Goal: Task Accomplishment & Management: Manage account settings

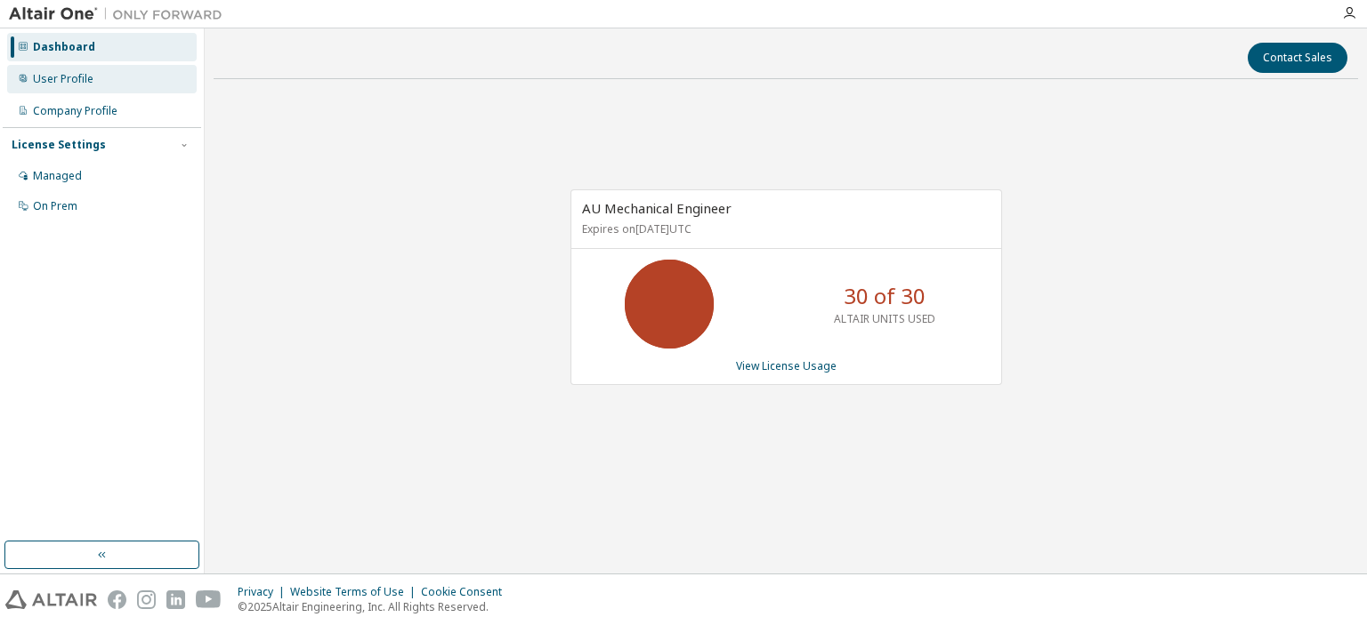
click at [61, 74] on div "User Profile" at bounding box center [63, 79] width 60 height 14
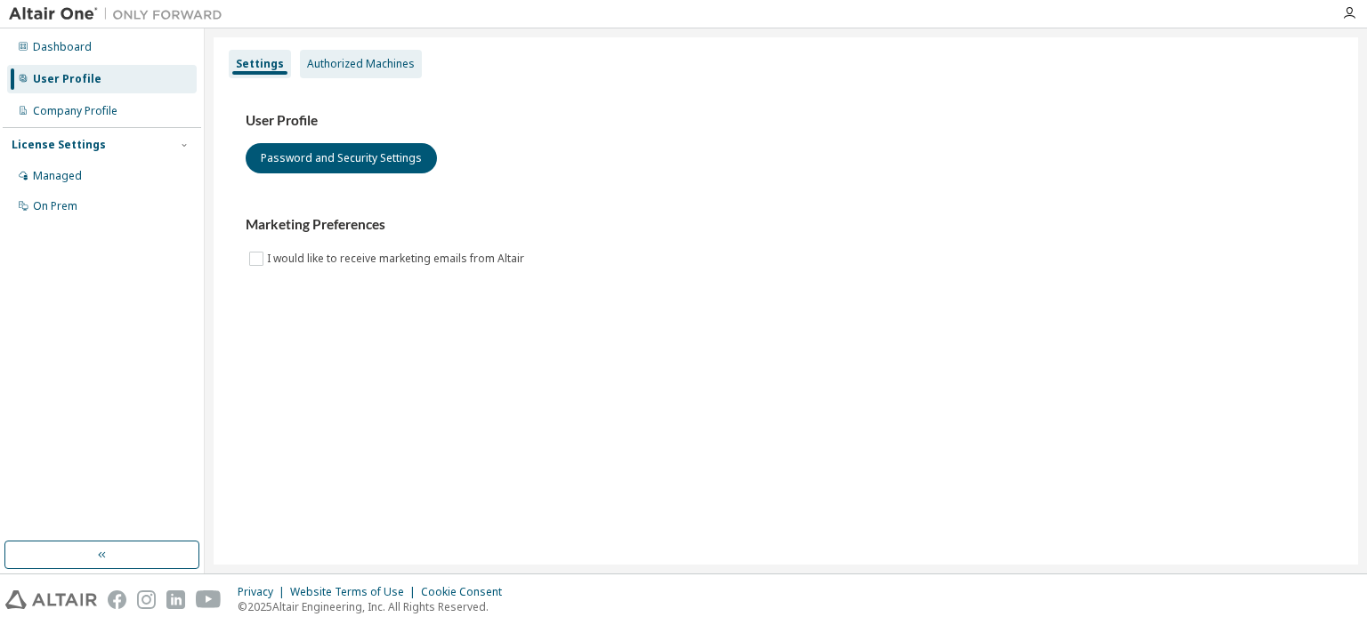
click at [340, 71] on div "Authorized Machines" at bounding box center [361, 64] width 122 height 28
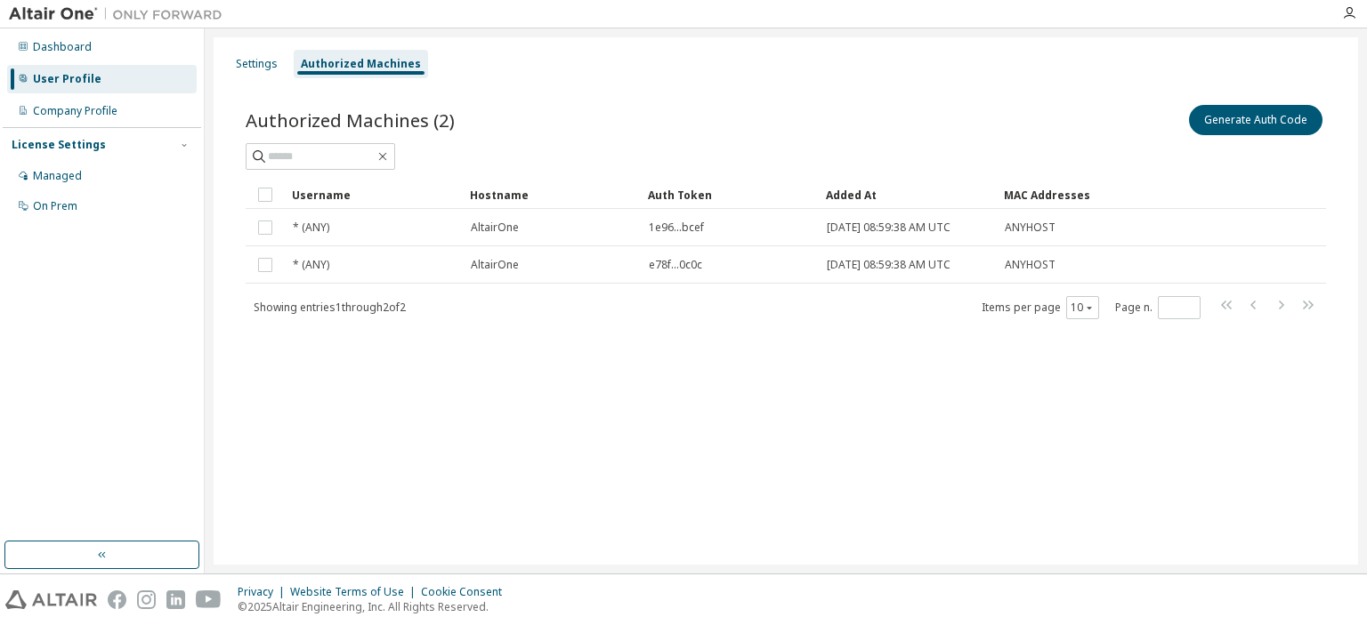
click at [549, 405] on div "Settings Authorized Machines Authorized Machines (2) Generate Auth Code Clear L…" at bounding box center [786, 301] width 1144 height 528
click at [1199, 123] on button "Generate Auth Code" at bounding box center [1255, 120] width 133 height 30
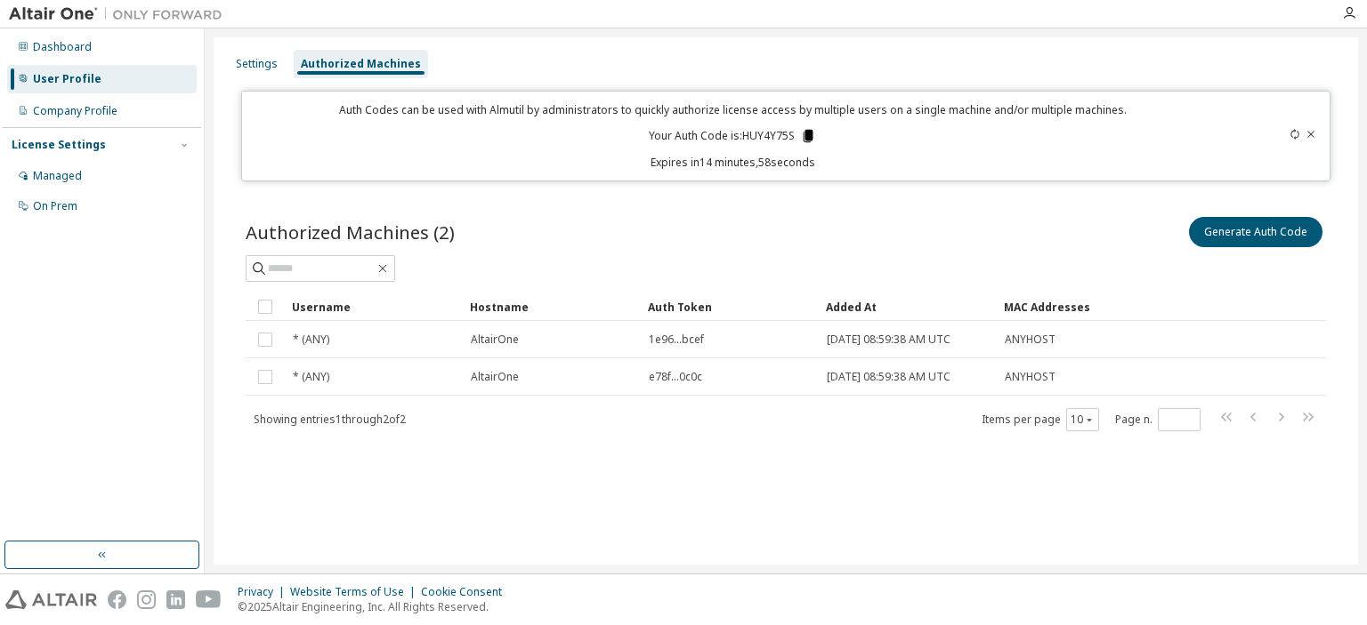
click at [810, 138] on icon at bounding box center [808, 136] width 10 height 12
click at [756, 518] on div "Settings Authorized Machines Auth Codes can be used with Almutil by administrat…" at bounding box center [786, 301] width 1144 height 528
click at [249, 60] on div "Settings" at bounding box center [257, 64] width 42 height 14
